Goal: Information Seeking & Learning: Learn about a topic

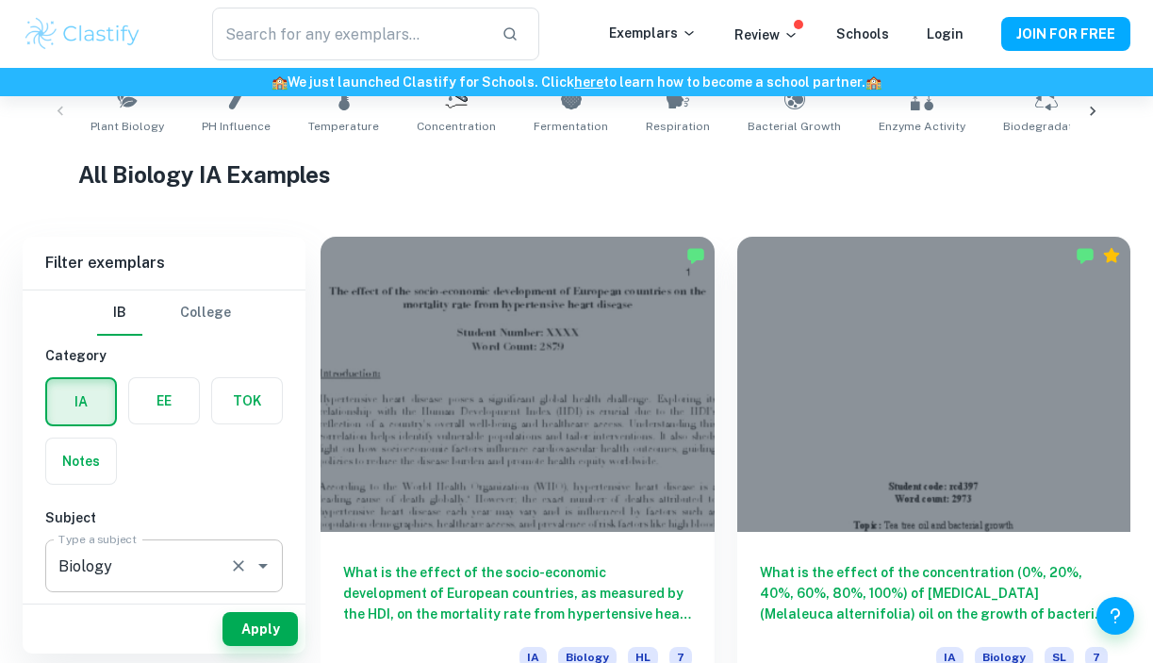
click at [157, 554] on input "Biology" at bounding box center [138, 566] width 168 height 36
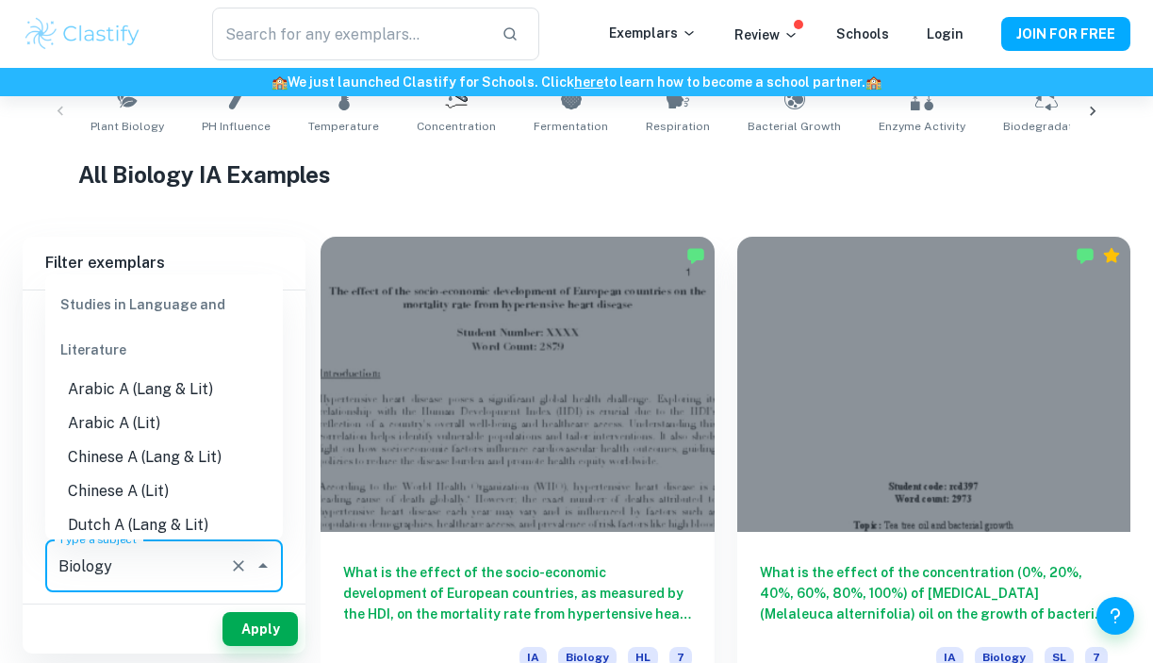
scroll to position [2107, 0]
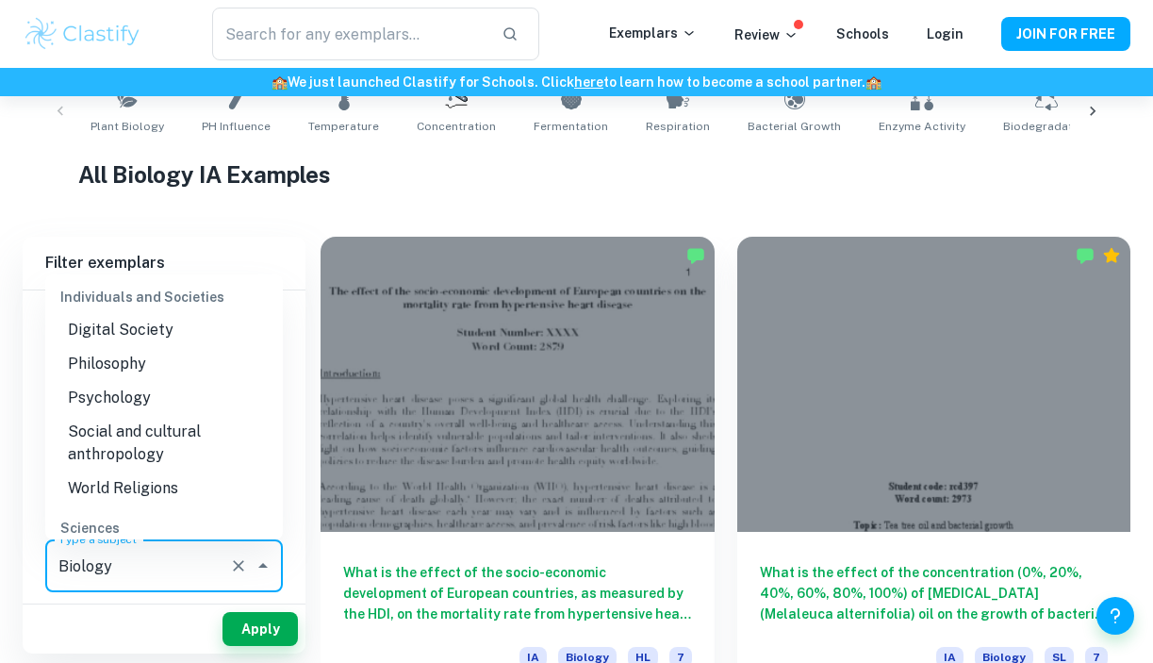
click at [182, 566] on input "Biology" at bounding box center [138, 566] width 168 height 36
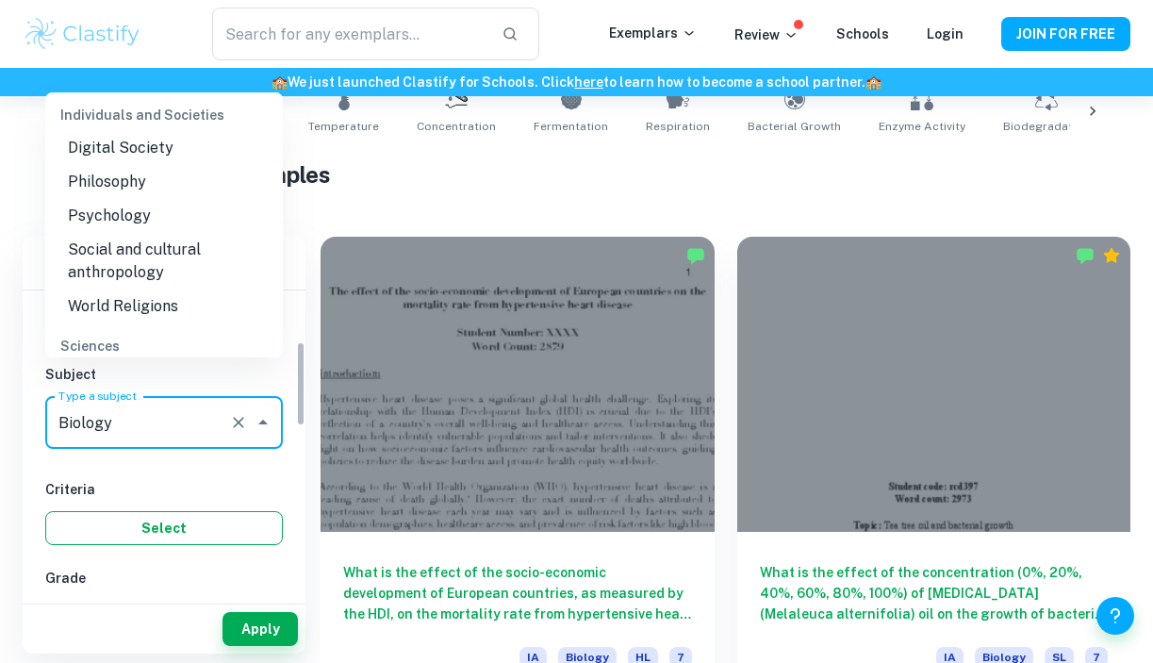
scroll to position [224, 0]
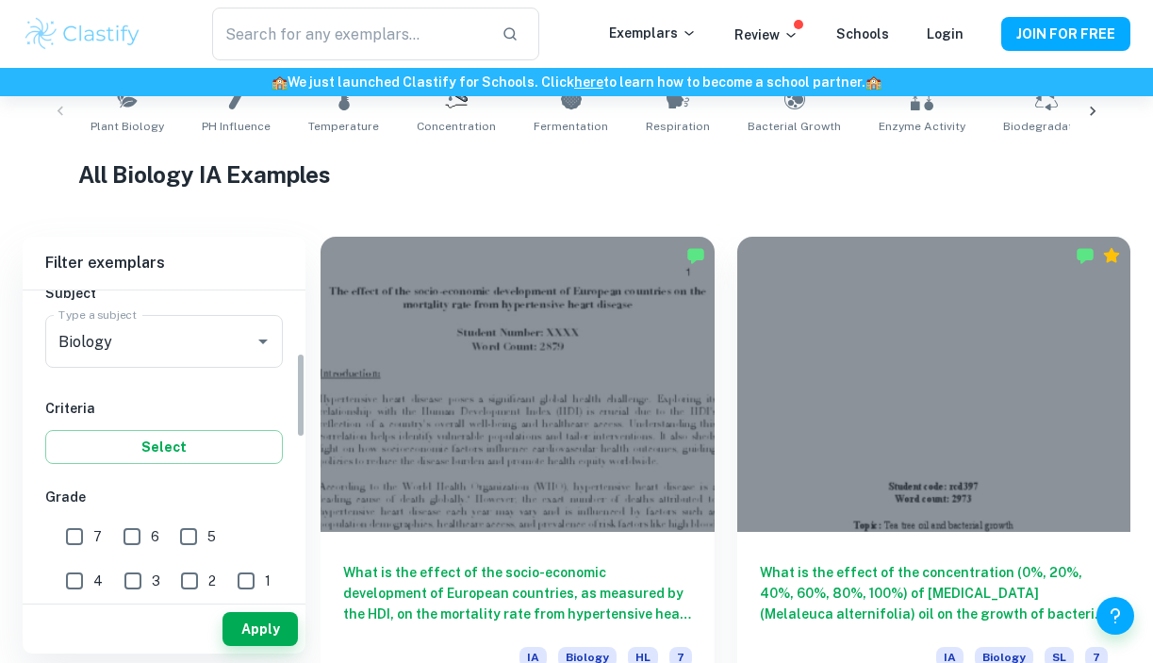
click at [229, 439] on button "Select" at bounding box center [164, 447] width 238 height 34
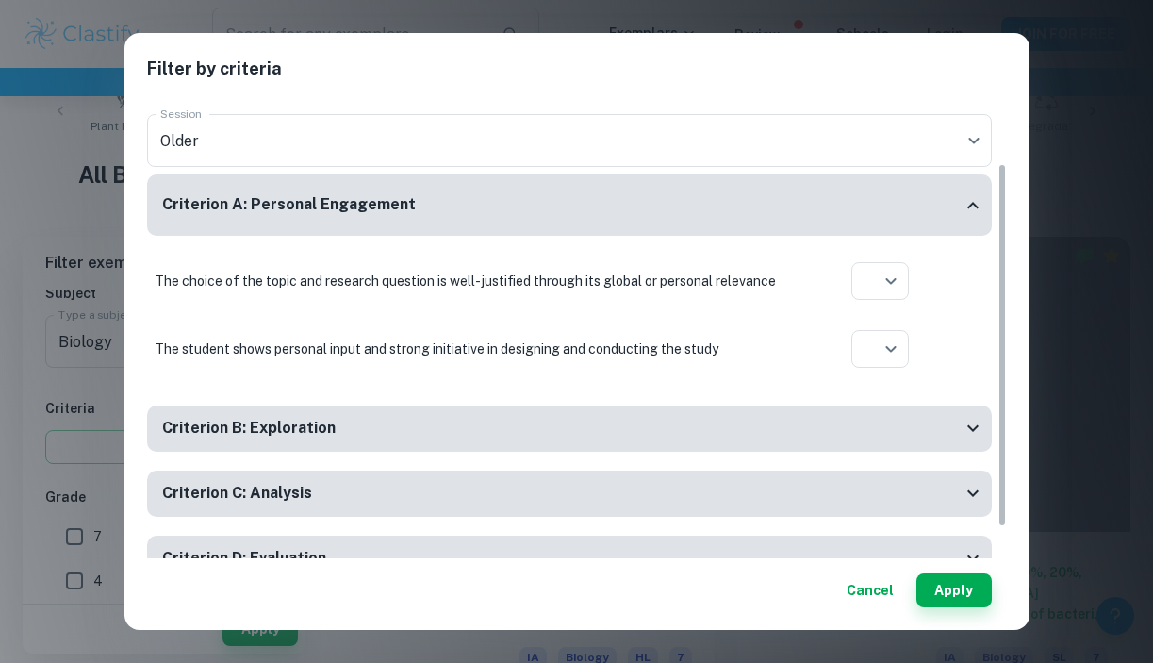
scroll to position [0, 0]
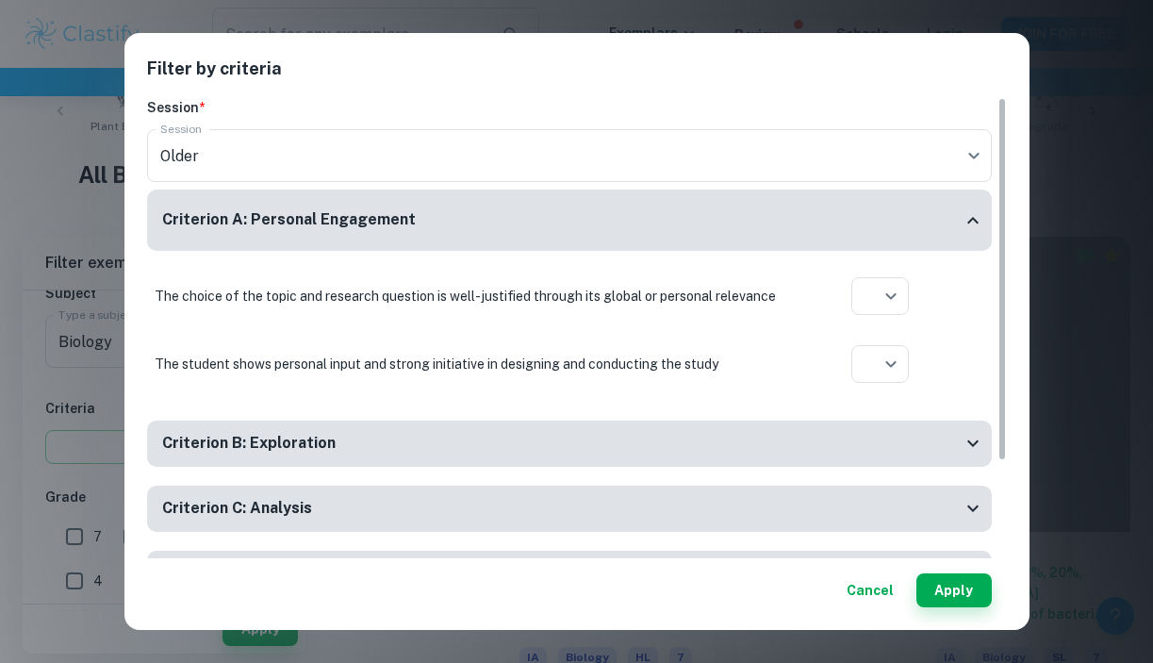
click at [42, 175] on div "Filter by criteria Session * Session Older current Session Criterion A: Persona…" at bounding box center [576, 331] width 1153 height 663
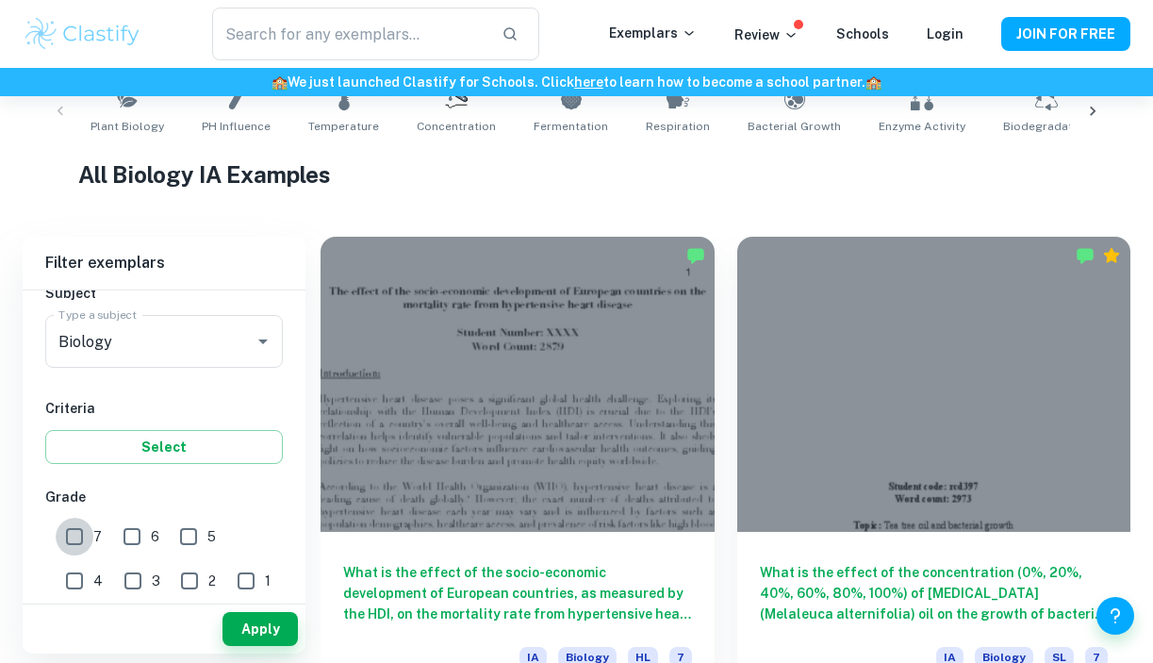
click at [64, 535] on input "7" at bounding box center [75, 537] width 38 height 38
checkbox input "true"
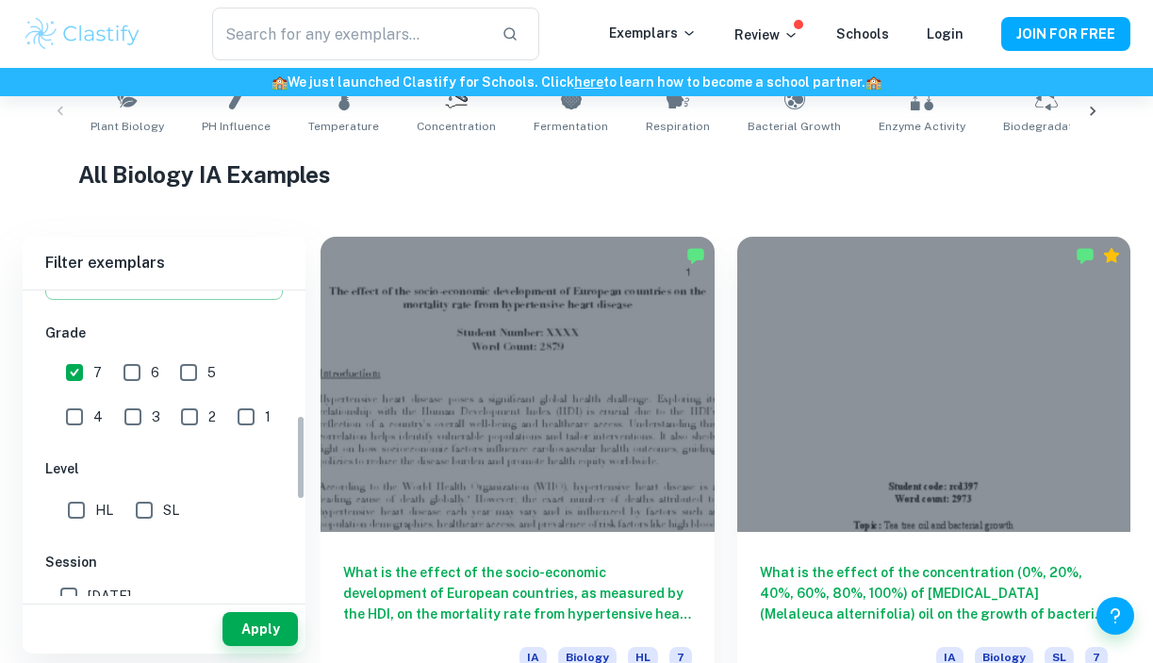
scroll to position [496, 0]
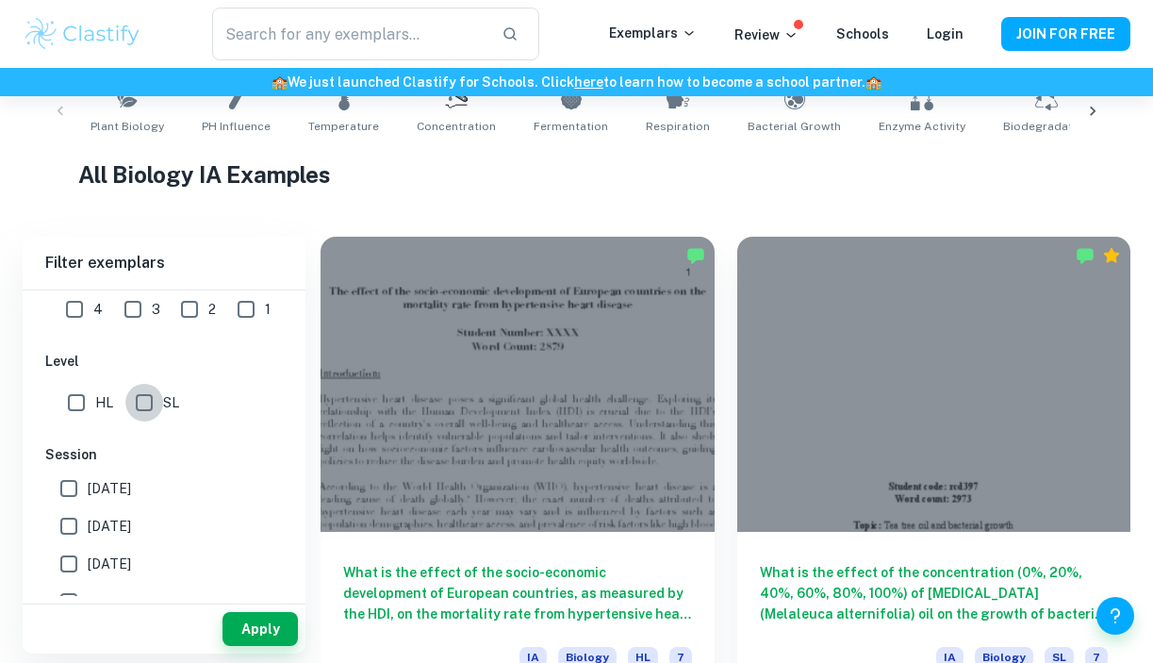
click at [156, 403] on input "SL" at bounding box center [144, 403] width 38 height 38
checkbox input "true"
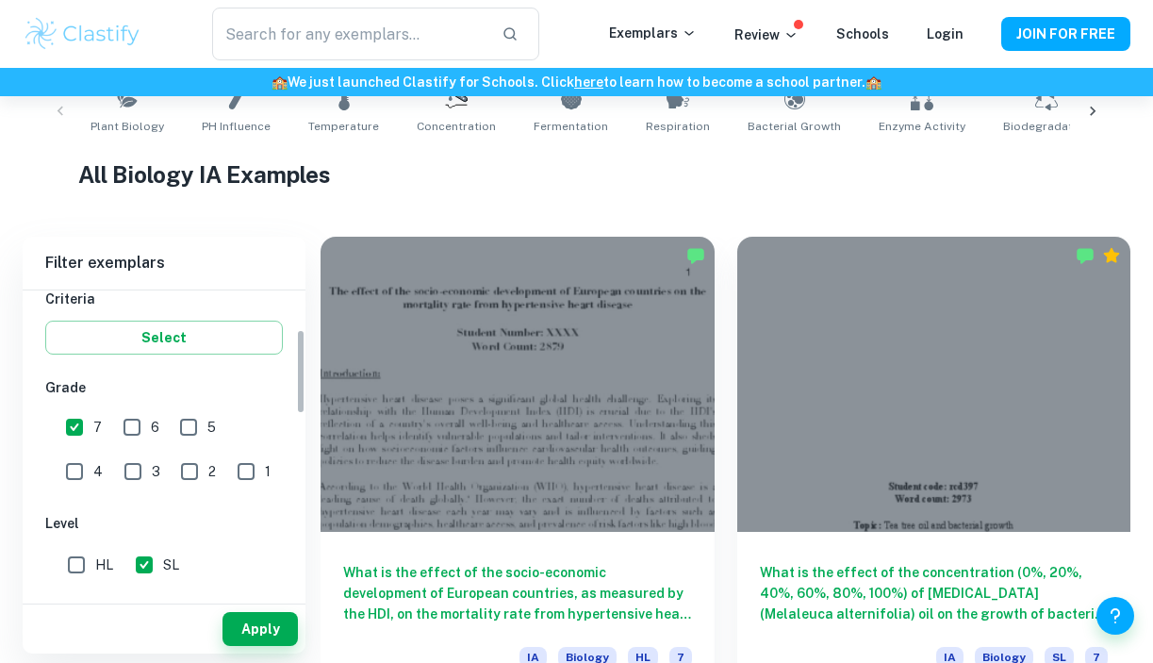
scroll to position [0, 0]
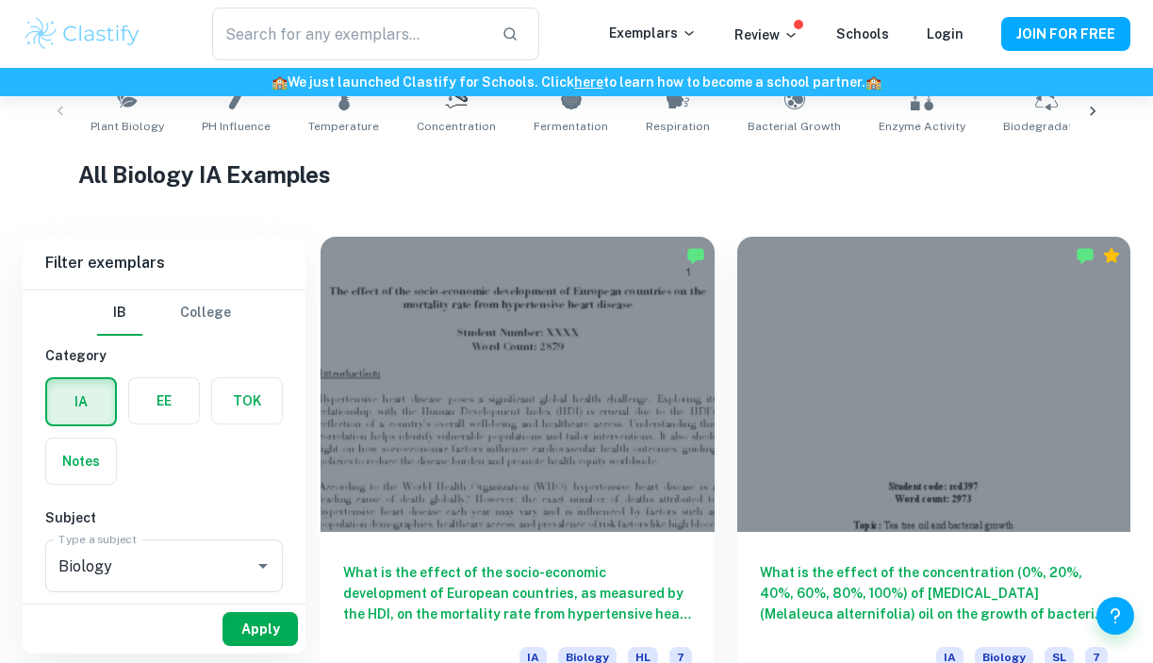
click at [253, 631] on button "Apply" at bounding box center [259, 629] width 75 height 34
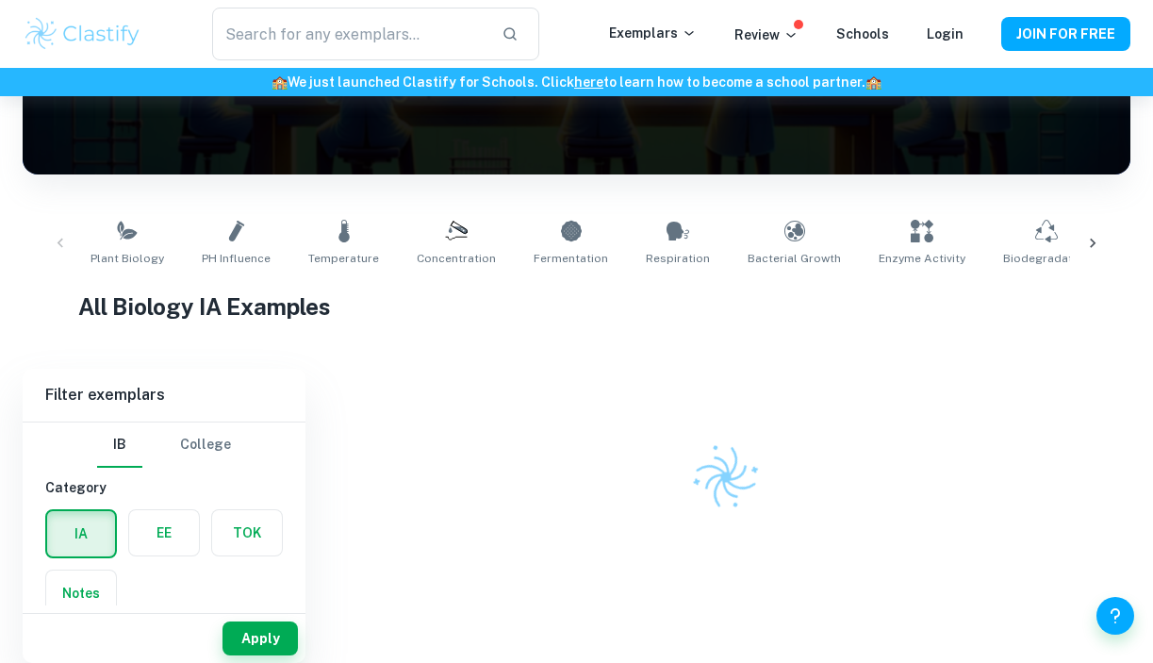
scroll to position [399, 0]
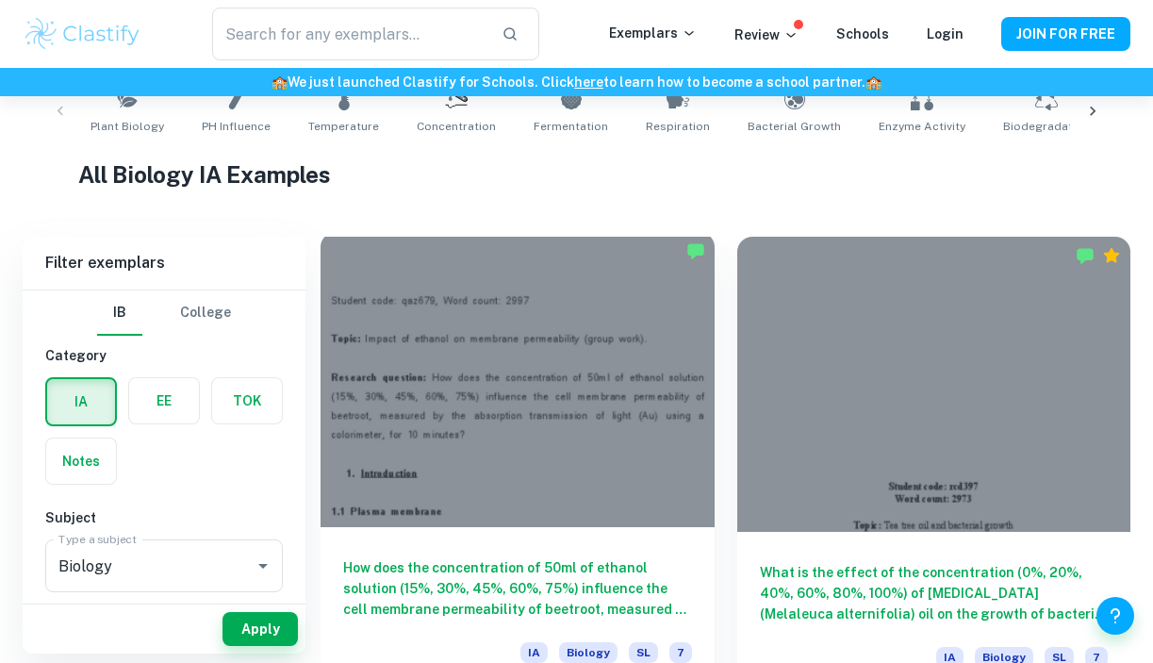
click at [486, 463] on div at bounding box center [518, 379] width 394 height 295
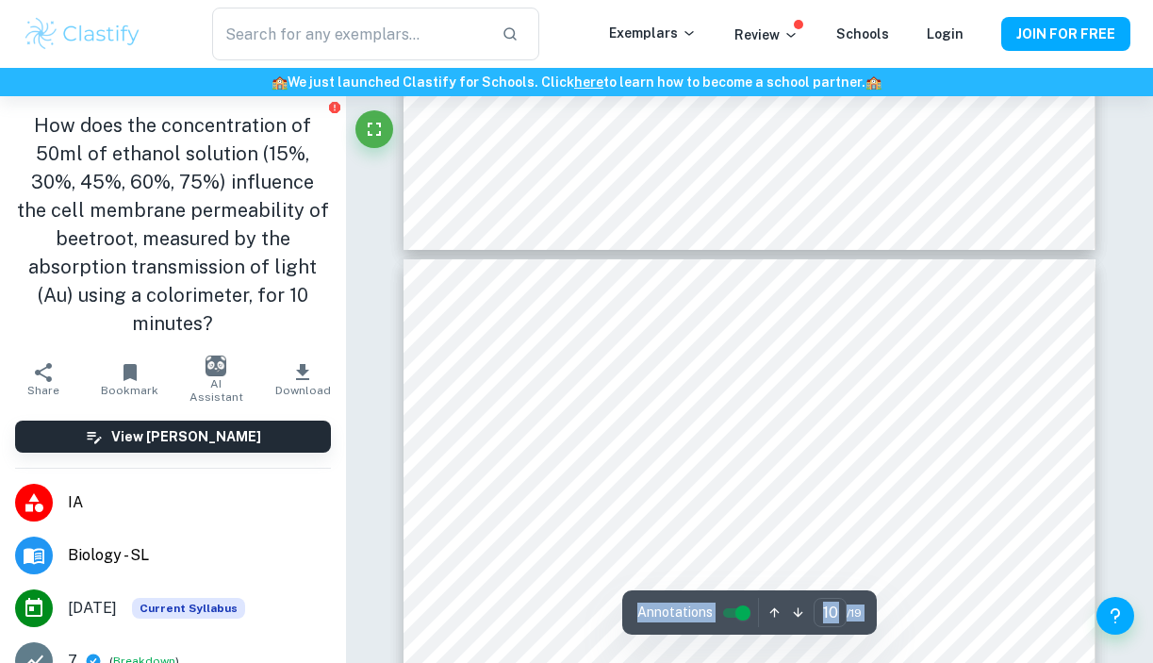
type input "9"
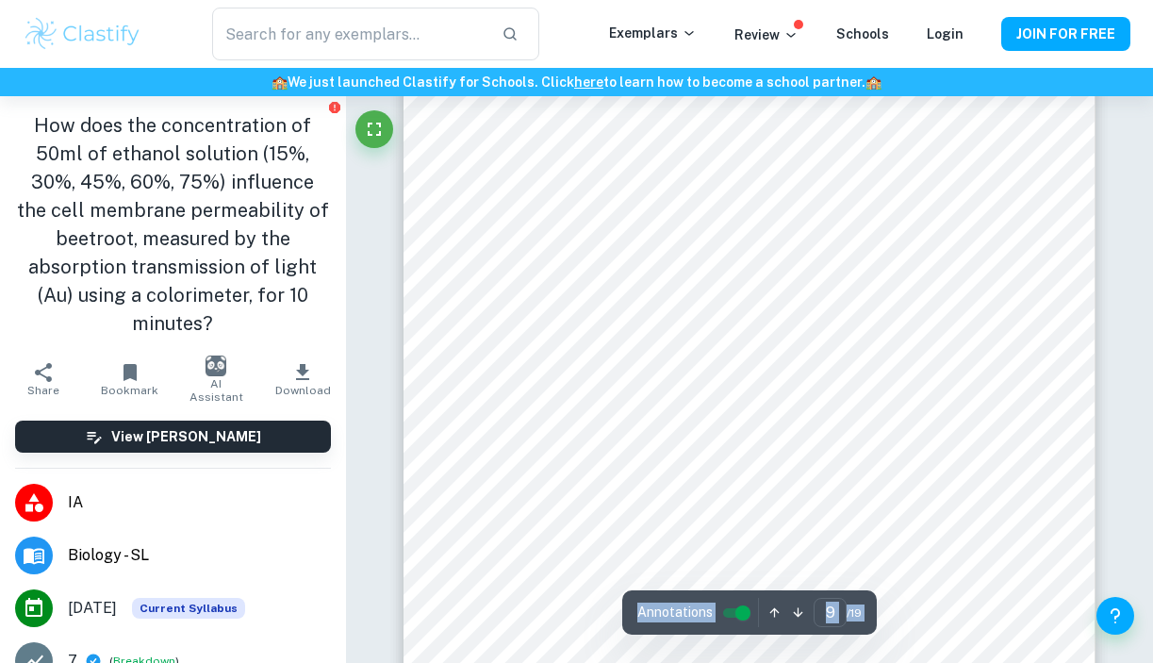
scroll to position [8550, 0]
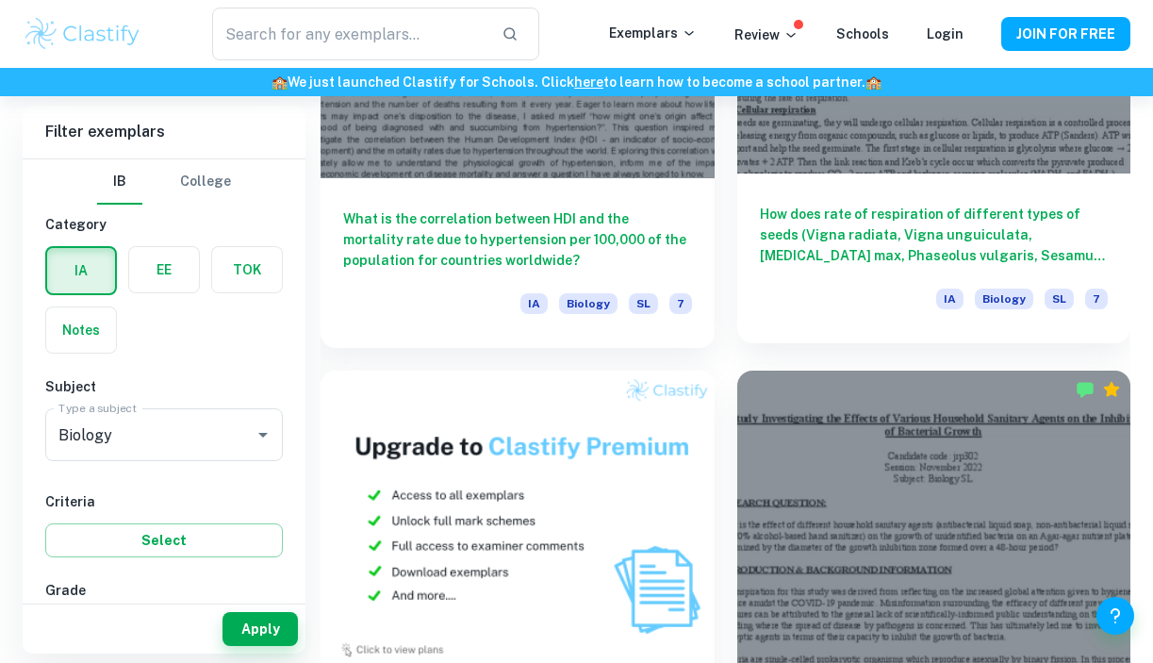
scroll to position [1728, 0]
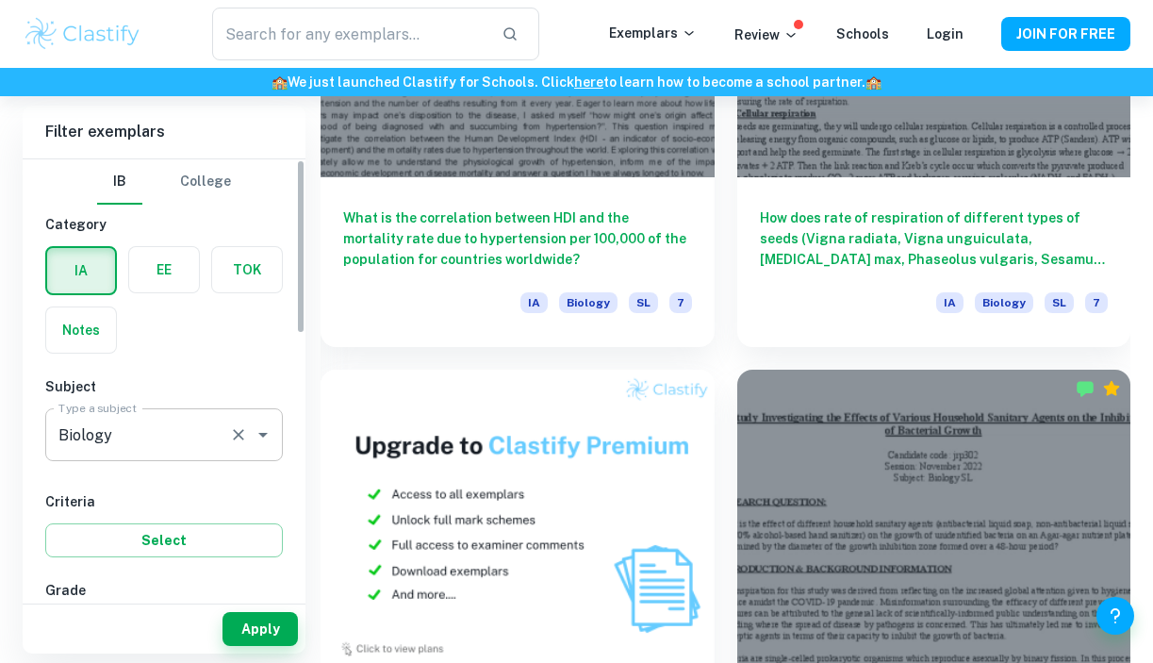
click at [264, 433] on icon "Open" at bounding box center [262, 435] width 9 height 5
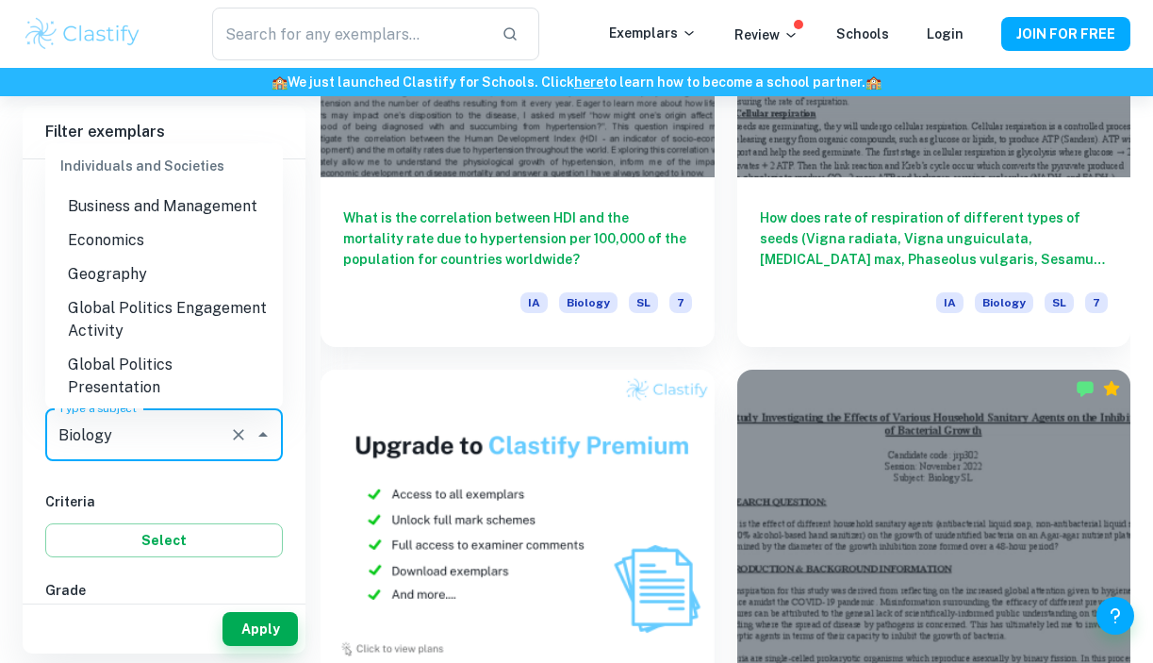
scroll to position [1786, 0]
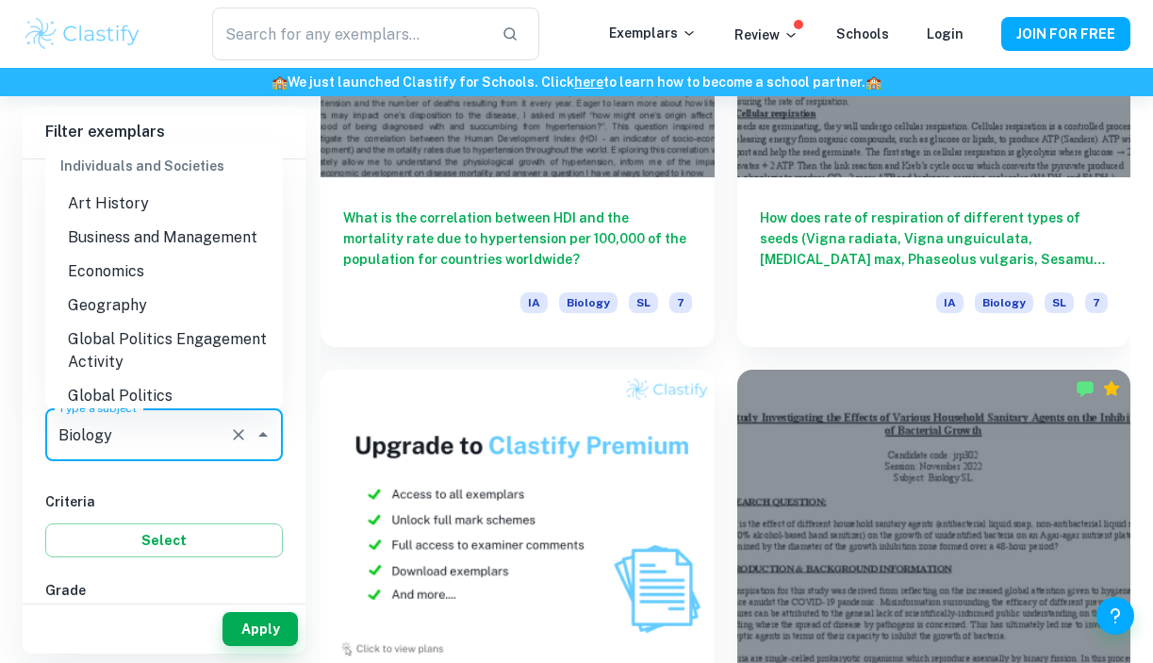
click at [179, 258] on li "Economics" at bounding box center [164, 272] width 238 height 34
type input "Economics"
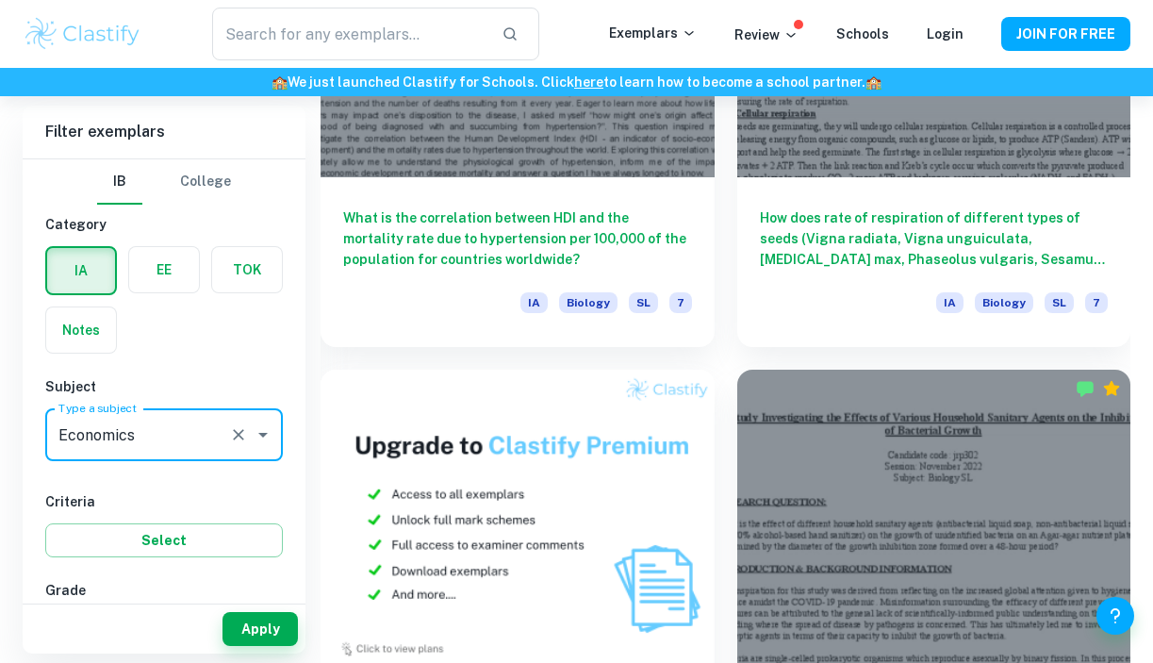
click at [186, 275] on label "button" at bounding box center [164, 269] width 70 height 45
click at [0, 0] on input "radio" at bounding box center [0, 0] width 0 height 0
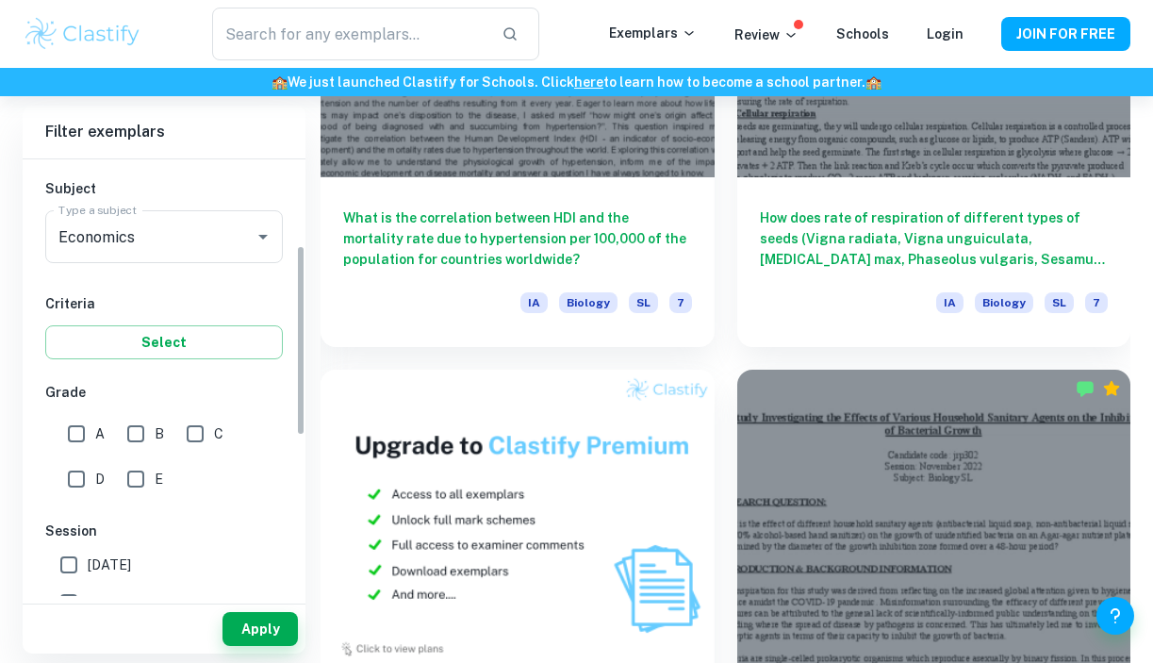
scroll to position [273, 0]
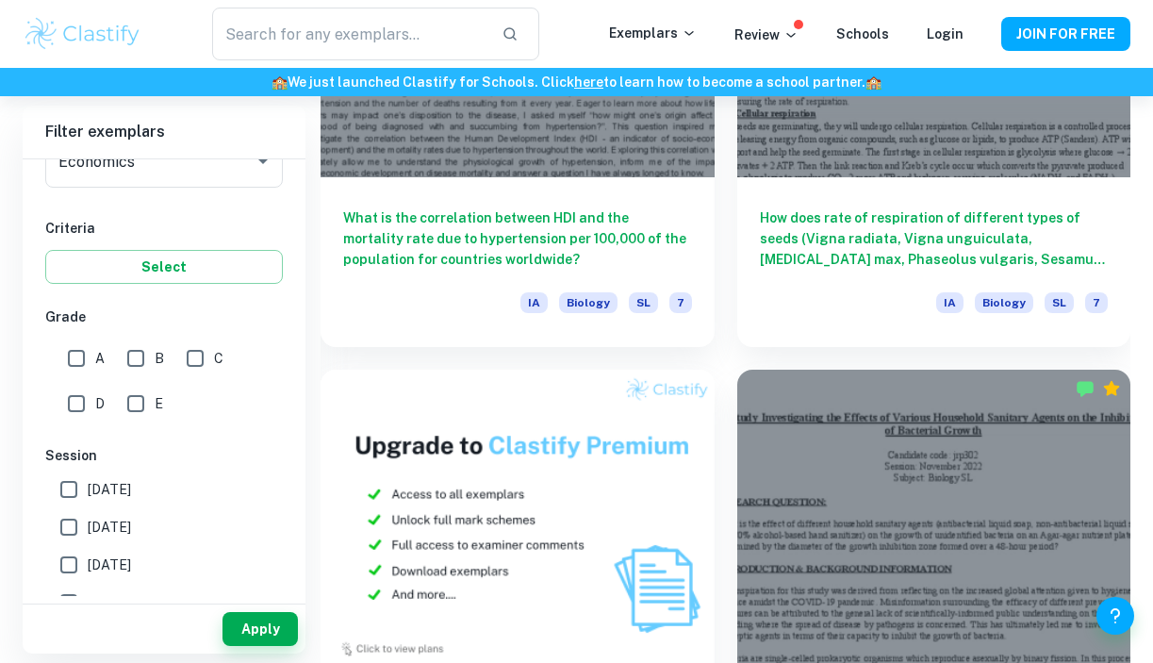
click at [71, 344] on input "A" at bounding box center [77, 358] width 38 height 38
checkbox input "true"
click at [245, 627] on button "Apply" at bounding box center [259, 629] width 75 height 34
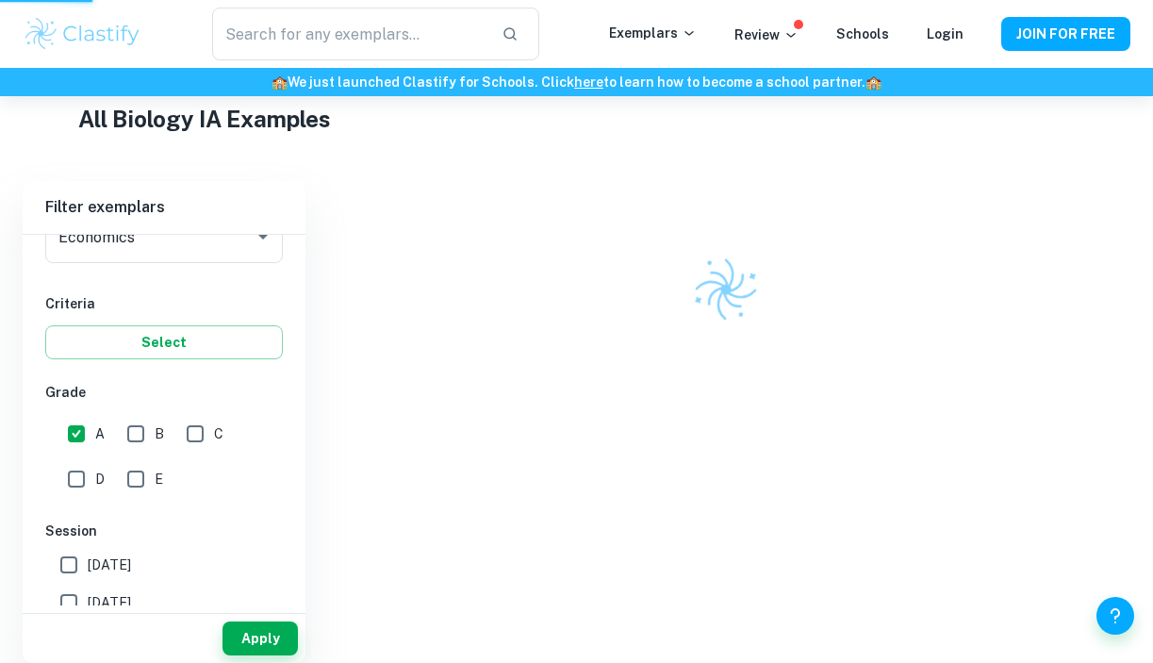
scroll to position [379, 0]
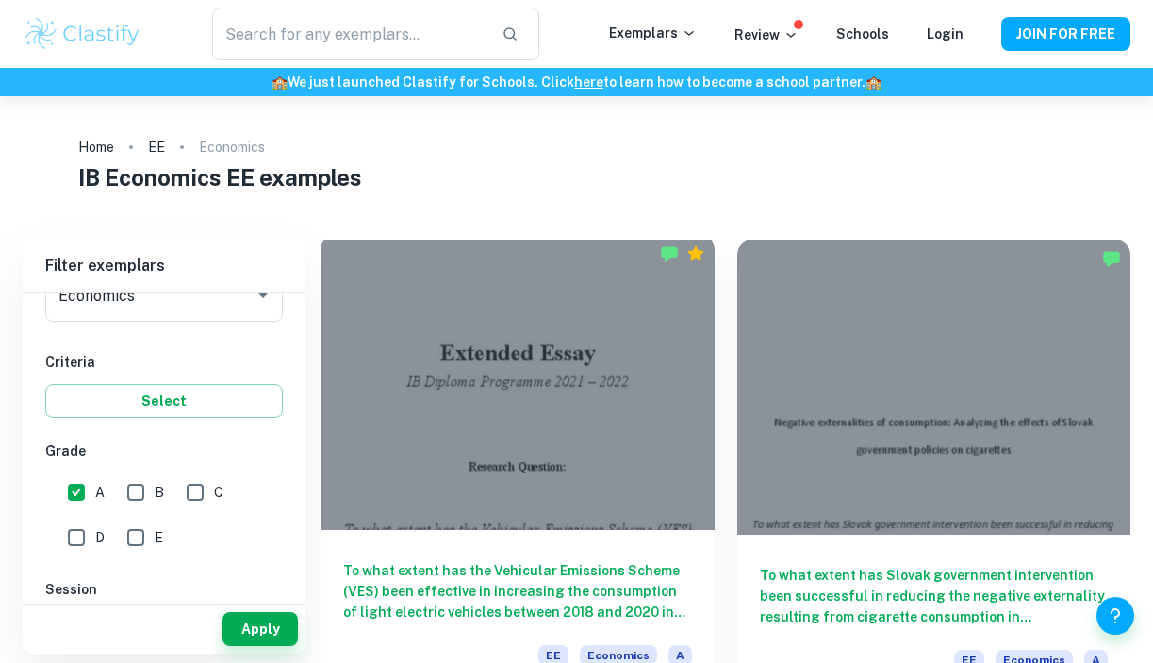
click at [425, 462] on div at bounding box center [518, 382] width 394 height 295
